Goal: Information Seeking & Learning: Learn about a topic

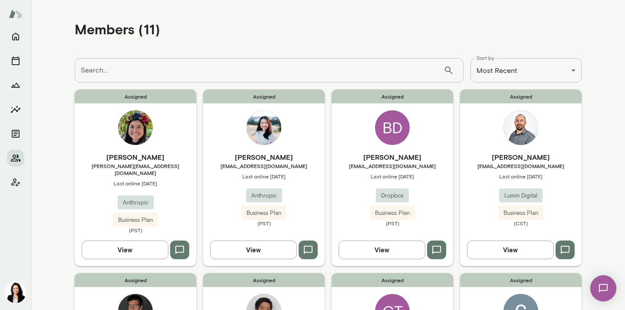
click at [267, 172] on div "[PERSON_NAME] [PERSON_NAME][EMAIL_ADDRESS][DOMAIN_NAME] Last online [DATE] Anth…" at bounding box center [264, 189] width 122 height 75
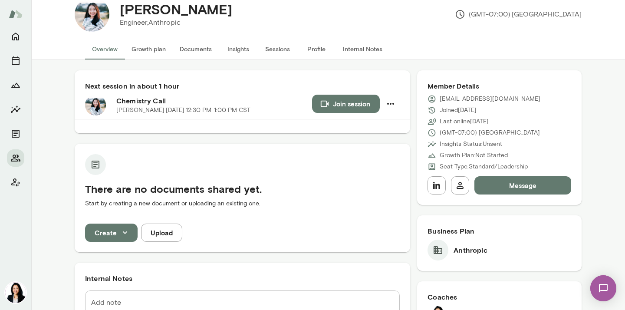
scroll to position [7, 0]
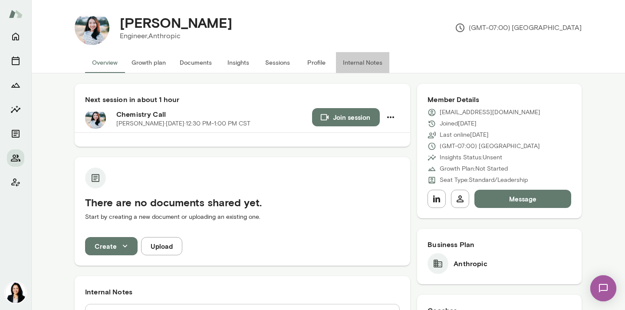
click at [356, 63] on button "Internal Notes" at bounding box center [362, 62] width 53 height 21
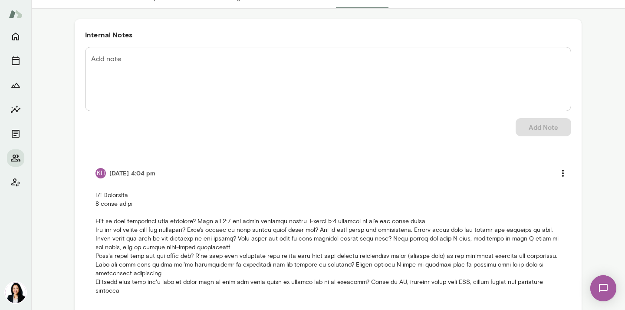
scroll to position [104, 0]
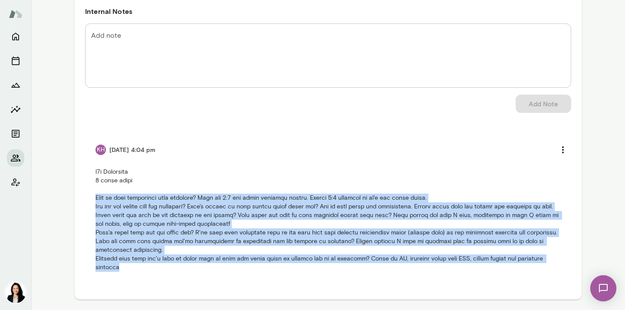
drag, startPoint x: 96, startPoint y: 189, endPoint x: 155, endPoint y: 280, distance: 107.7
click at [155, 280] on li "KH [DATE] 4:04 pm" at bounding box center [328, 206] width 486 height 152
copy p "What is your experience with coaching? Have had 1:1 and group coaching before. …"
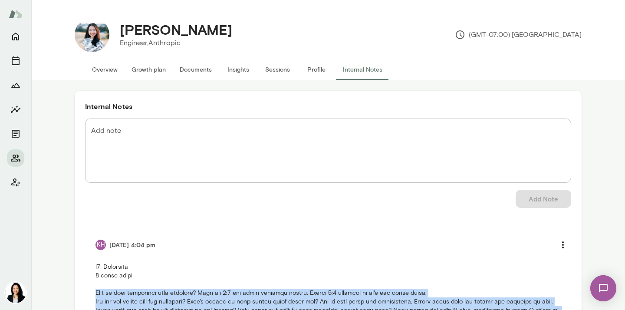
click at [104, 69] on button "Overview" at bounding box center [105, 69] width 40 height 21
